Goal: Task Accomplishment & Management: Manage account settings

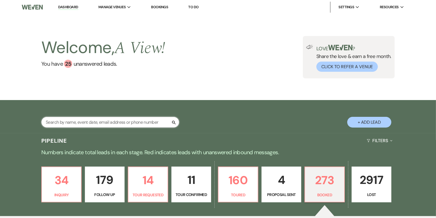
click at [129, 125] on input "text" at bounding box center [110, 122] width 138 height 11
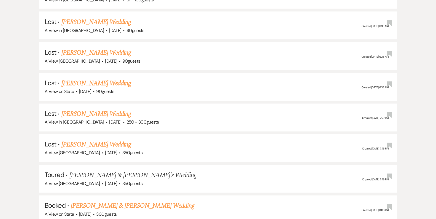
scroll to position [932, 0]
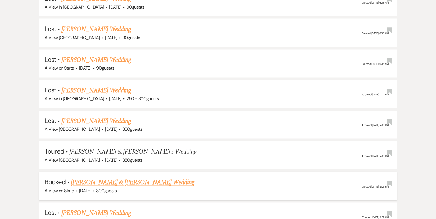
type input "[PERSON_NAME]"
click at [137, 177] on link "[PERSON_NAME] & [PERSON_NAME] Wedding" at bounding box center [132, 182] width 123 height 10
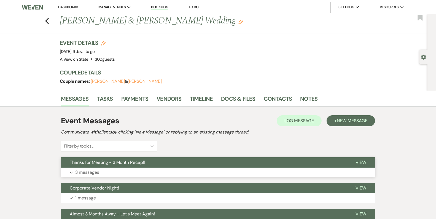
click at [205, 167] on button "Expand 3 messages" at bounding box center [218, 171] width 314 height 9
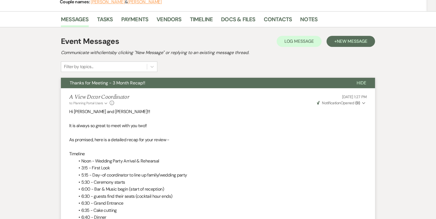
scroll to position [25, 0]
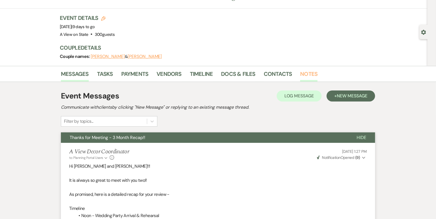
click at [307, 75] on link "Notes" at bounding box center [308, 75] width 17 height 12
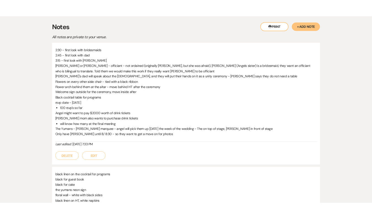
scroll to position [107, 0]
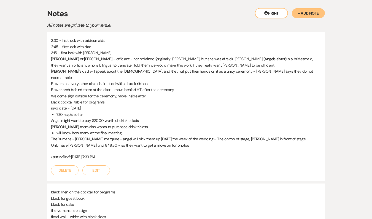
click at [113, 99] on p "Black cocktail table for programs" at bounding box center [186, 102] width 270 height 6
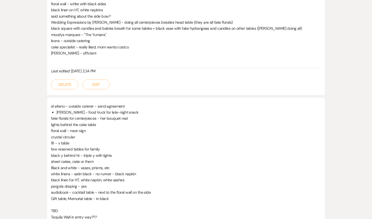
scroll to position [328, 0]
